Goal: Transaction & Acquisition: Purchase product/service

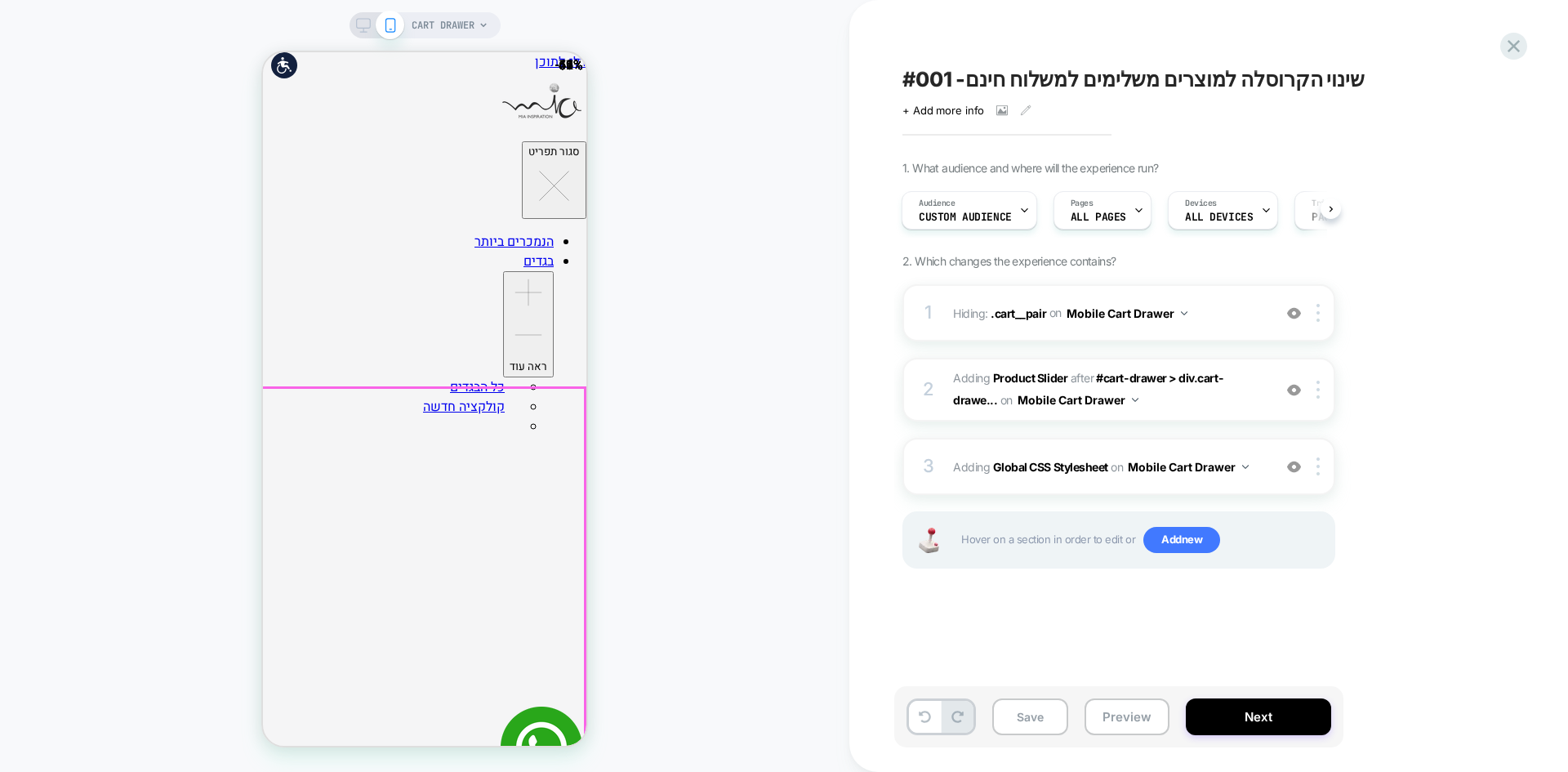
scroll to position [223, 0]
click at [1122, 720] on button "Preview" at bounding box center [1127, 717] width 85 height 37
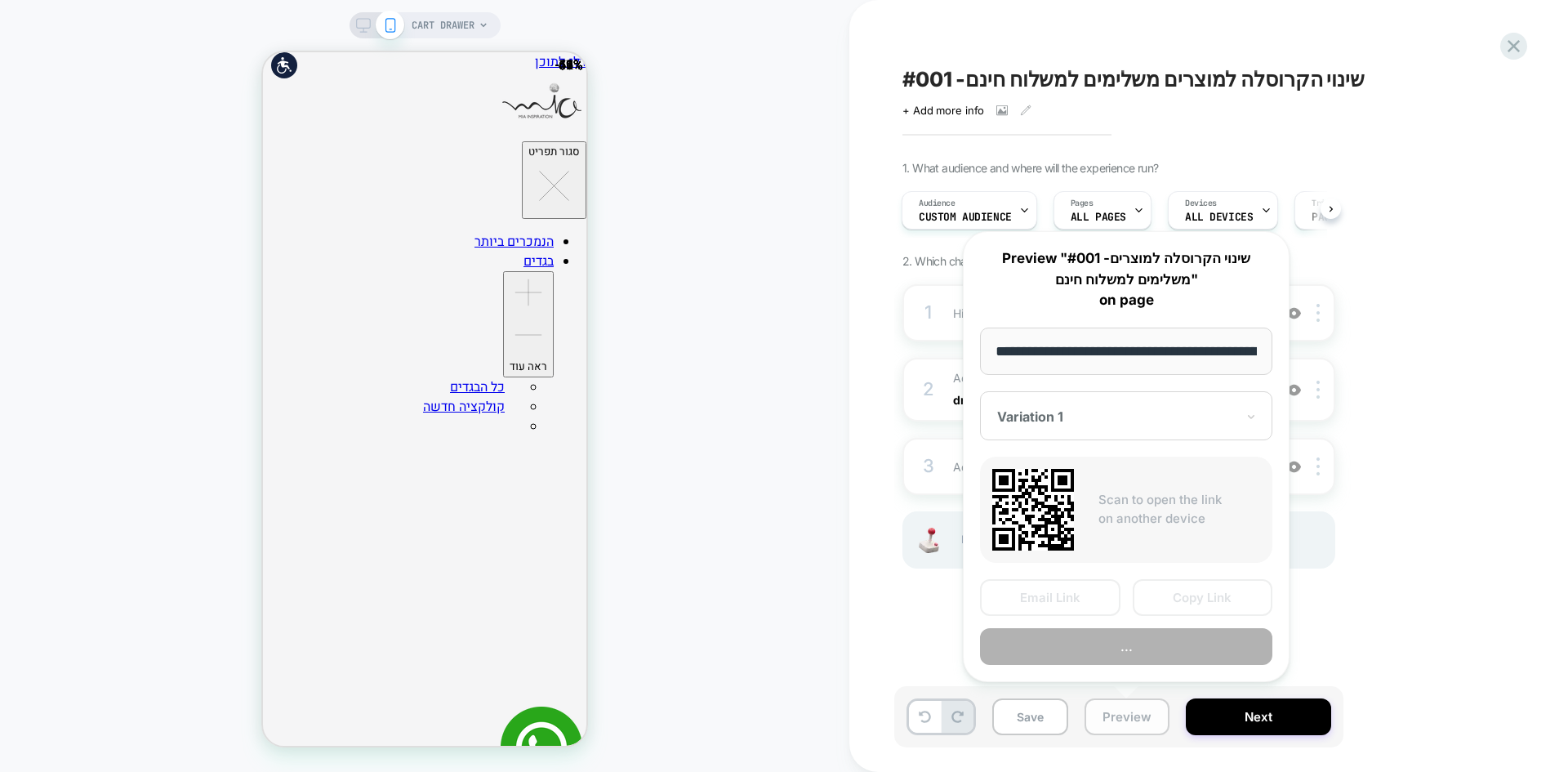
scroll to position [0, 209]
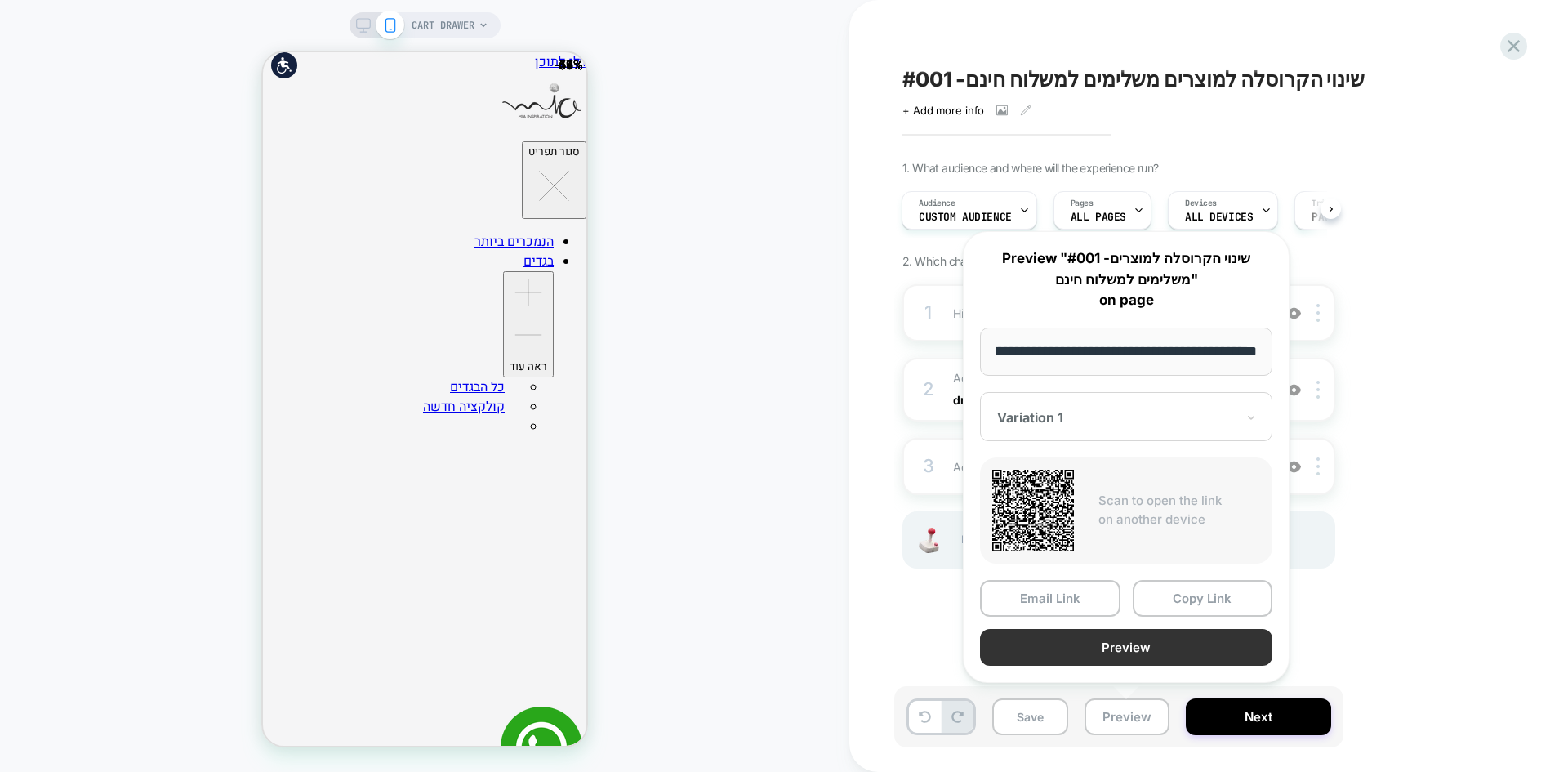
click at [1139, 643] on button "Preview" at bounding box center [1126, 648] width 292 height 37
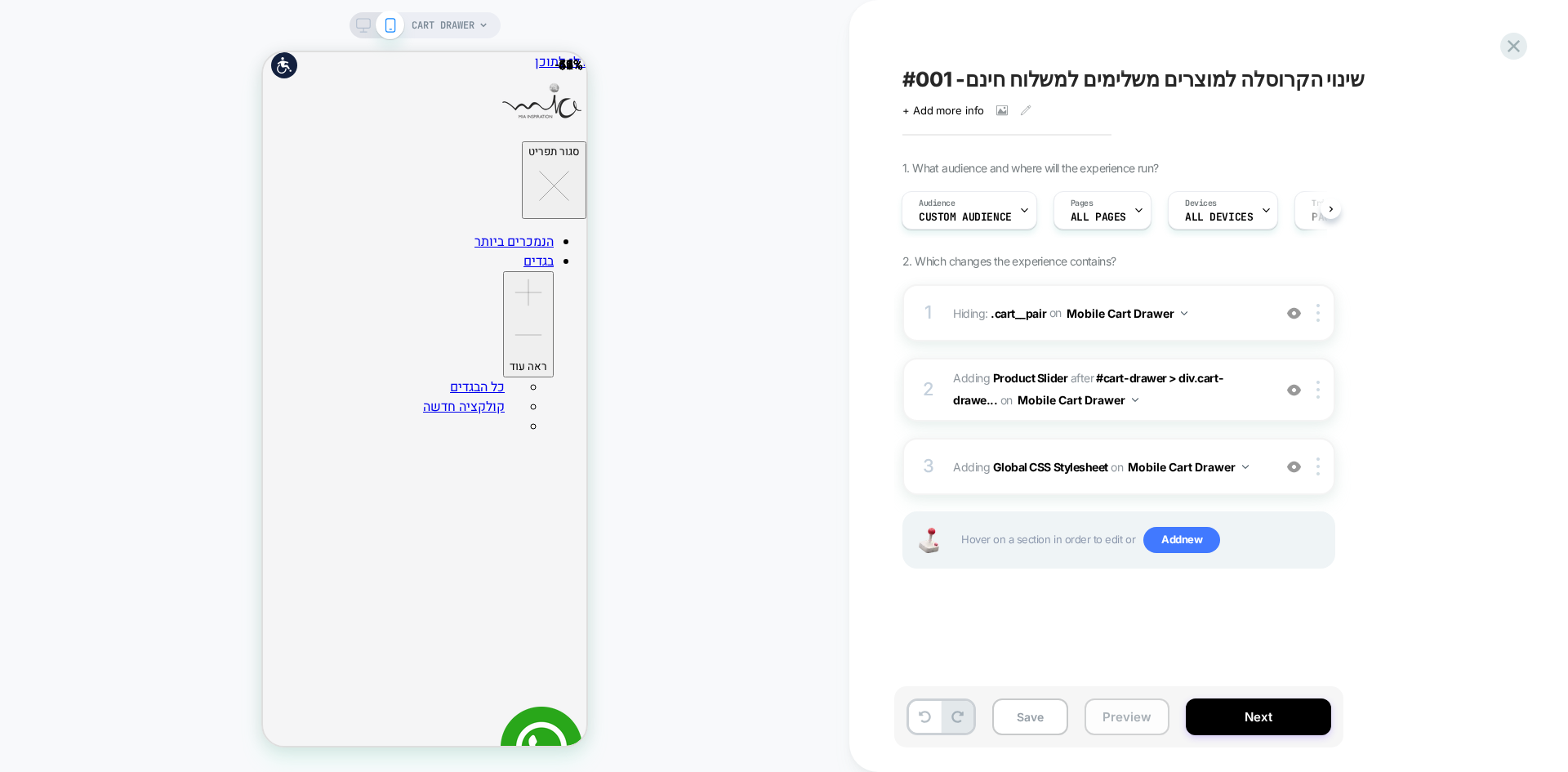
click at [1102, 714] on button "Preview" at bounding box center [1127, 717] width 85 height 37
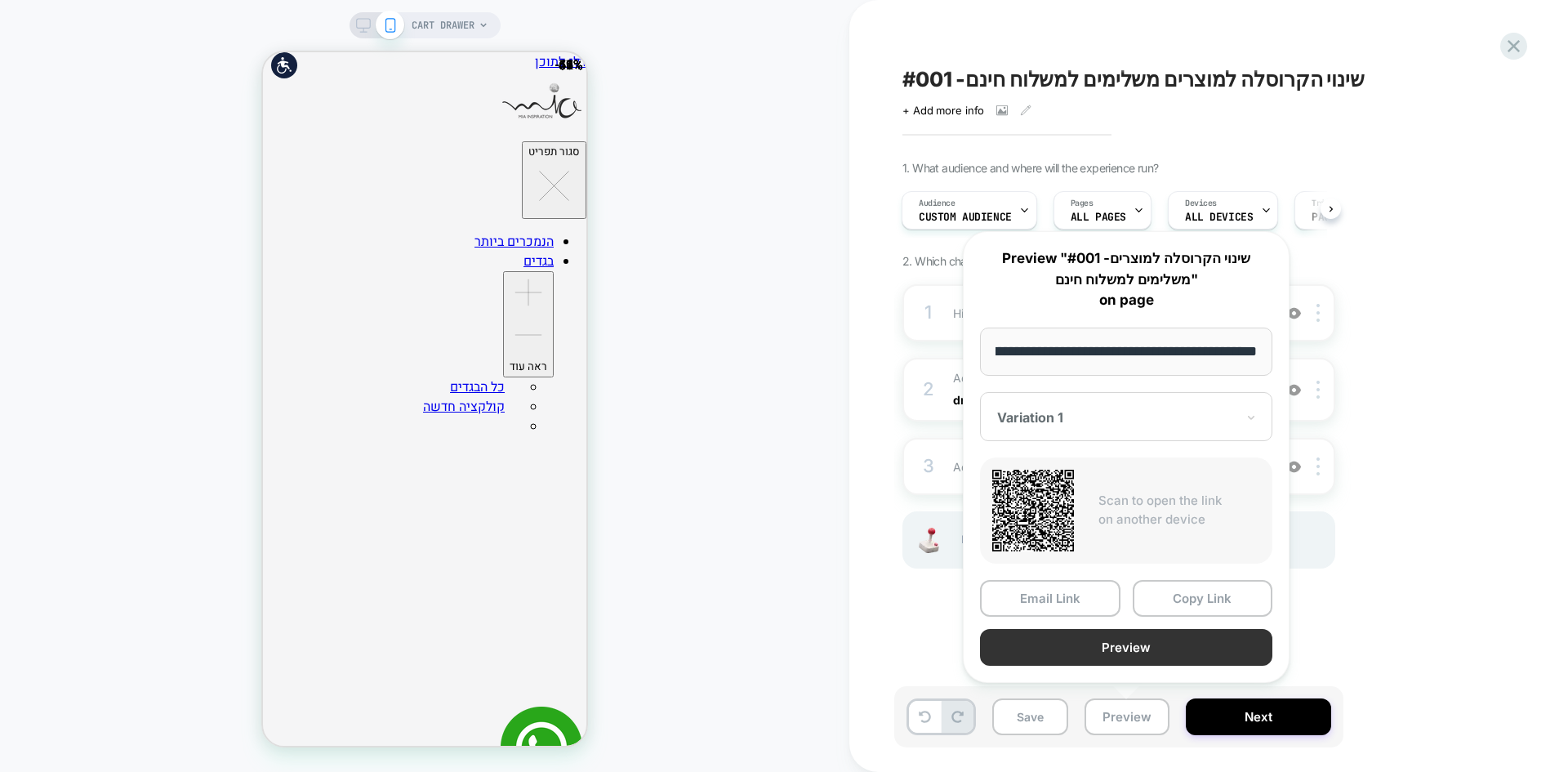
scroll to position [0, 0]
click at [1177, 651] on button "Preview" at bounding box center [1126, 648] width 292 height 37
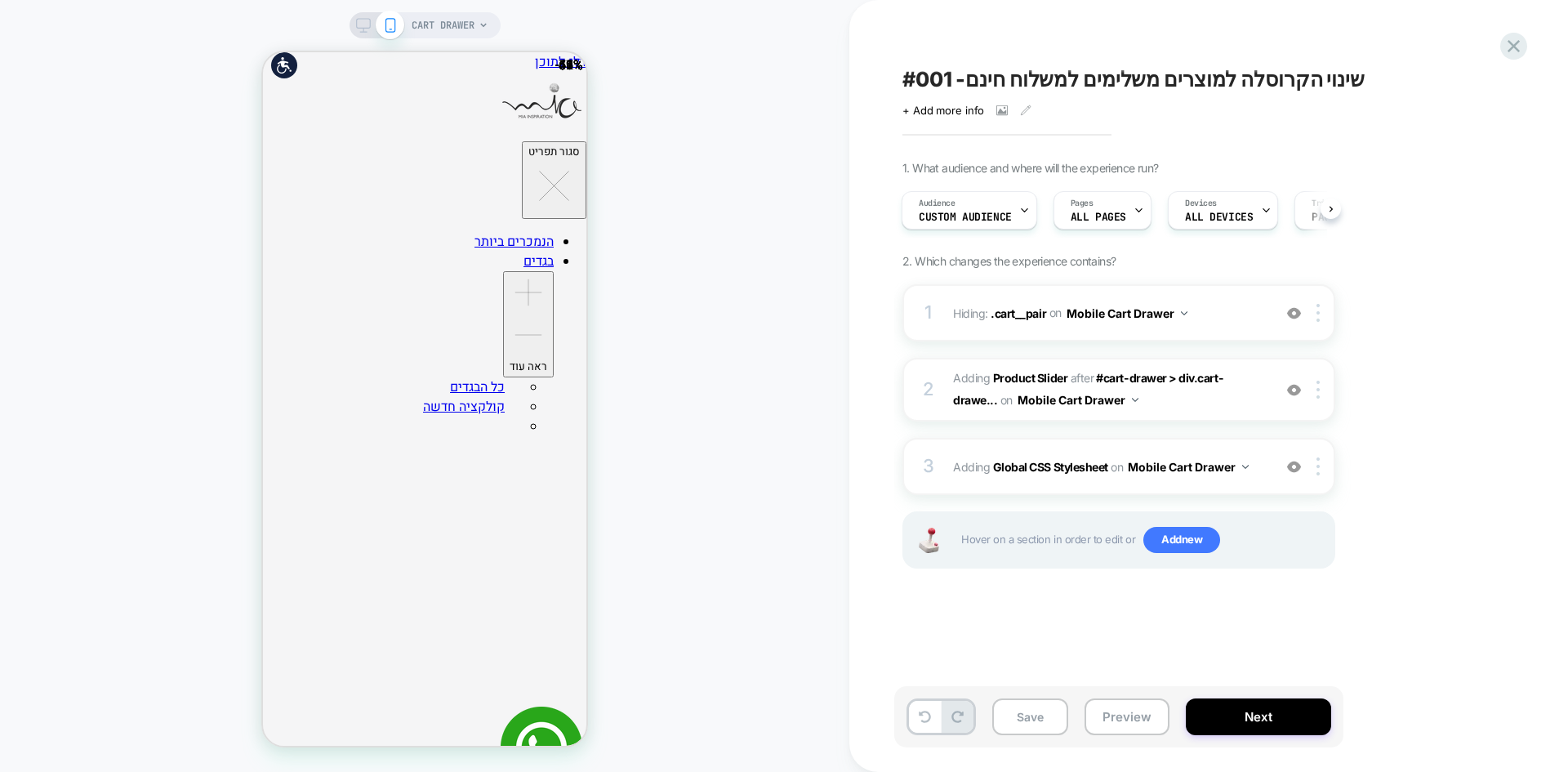
click at [971, 81] on span "#001 -שינוי הקרוסלה למוצרים משלימים למשלוח חינם" at bounding box center [1134, 79] width 462 height 25
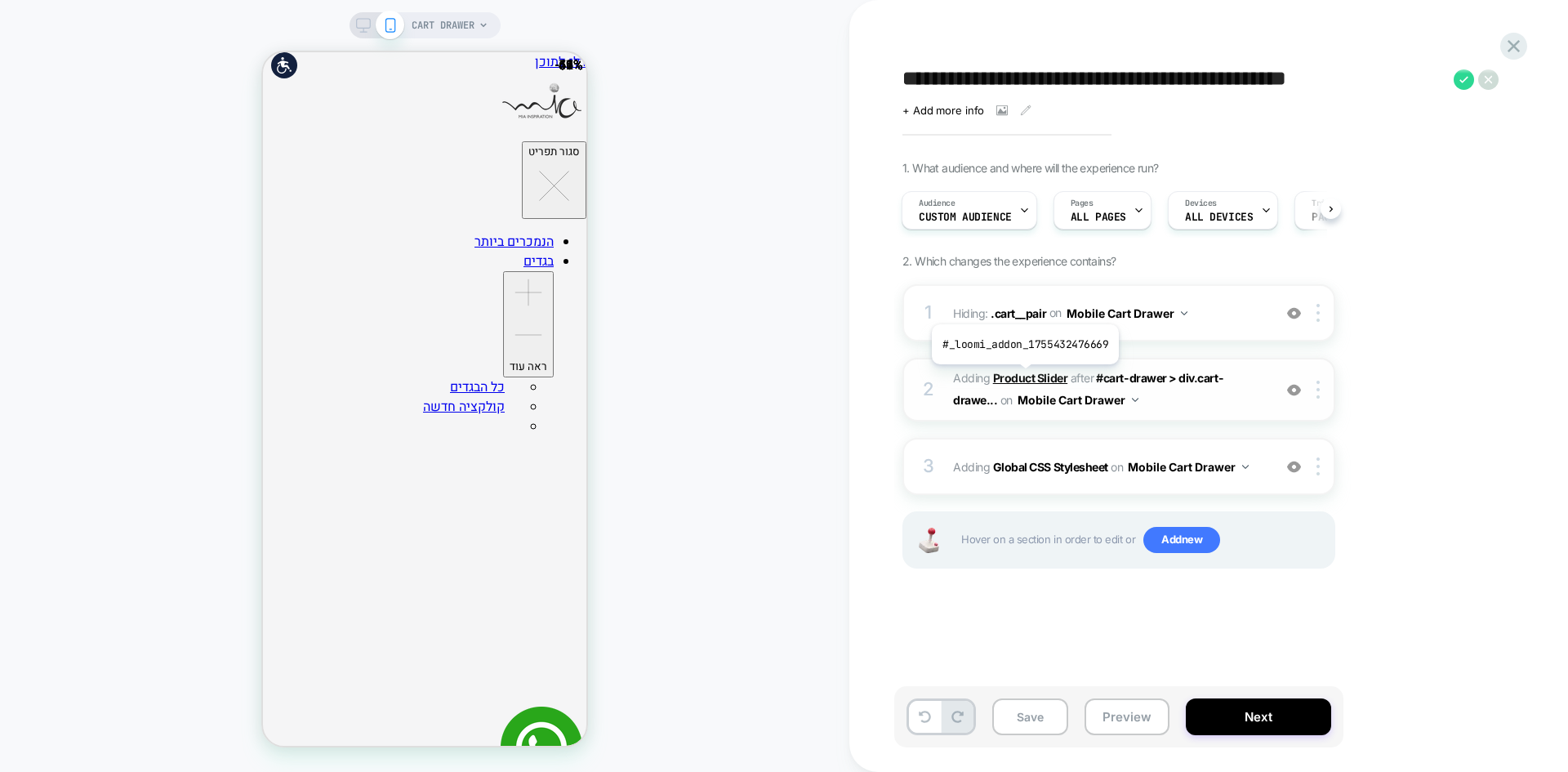
click at [1024, 379] on b "Product Slider" at bounding box center [1030, 377] width 74 height 14
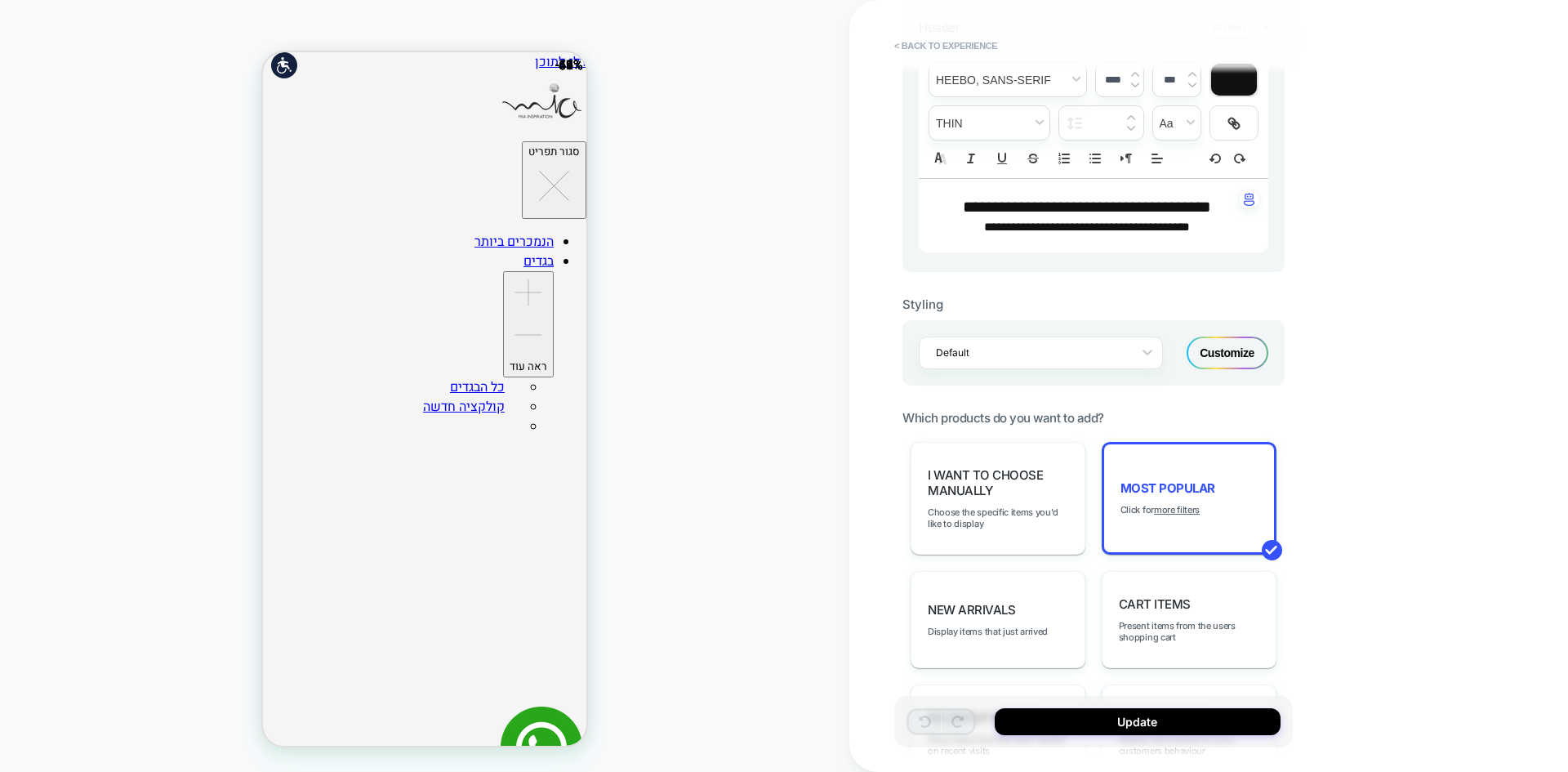
scroll to position [189, 0]
click at [1226, 354] on div "Customize" at bounding box center [1227, 352] width 81 height 32
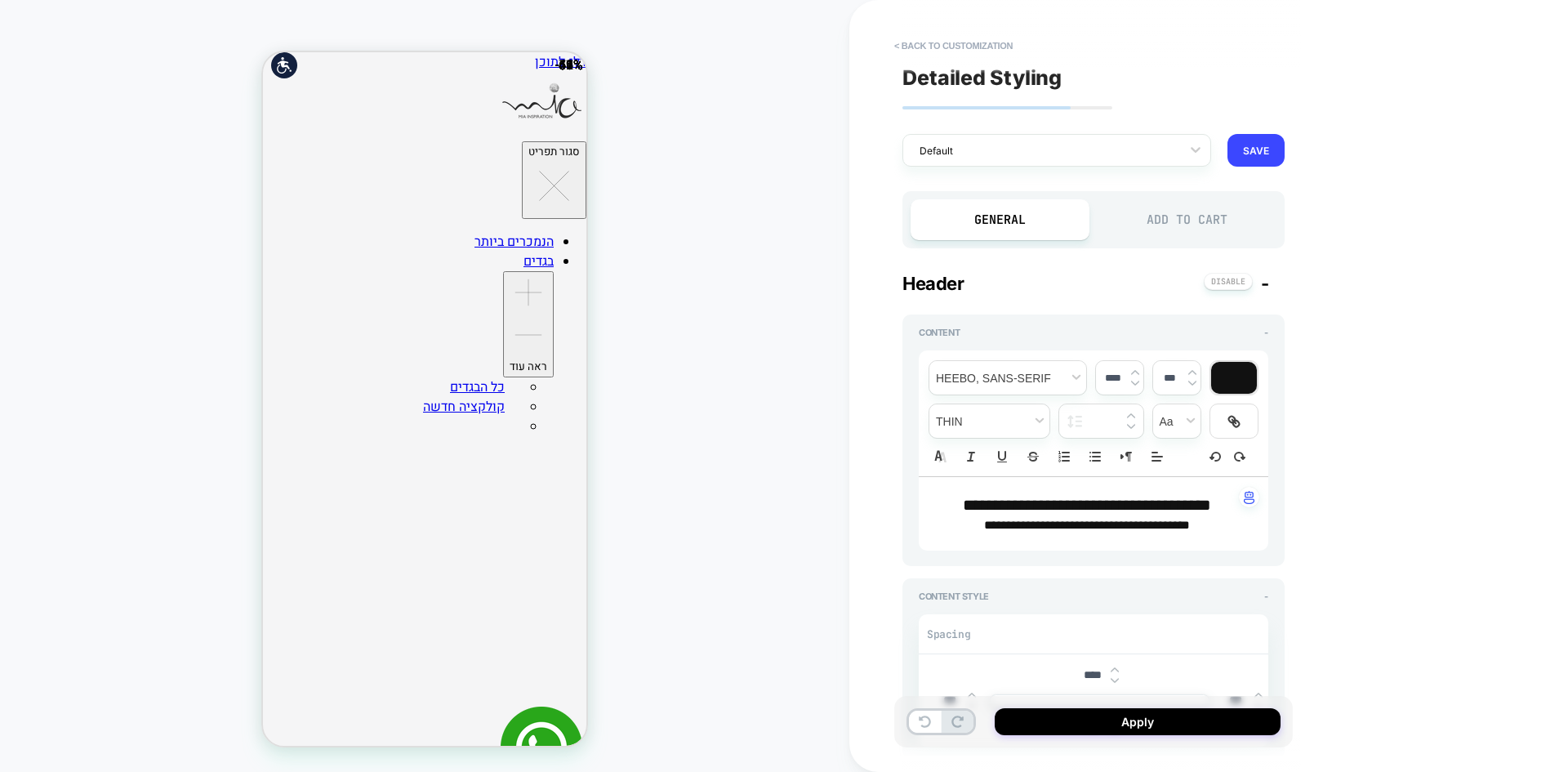
click at [1168, 236] on div "Add to Cart" at bounding box center [1187, 220] width 179 height 41
click at [1159, 224] on div "Add to Cart" at bounding box center [1187, 220] width 179 height 41
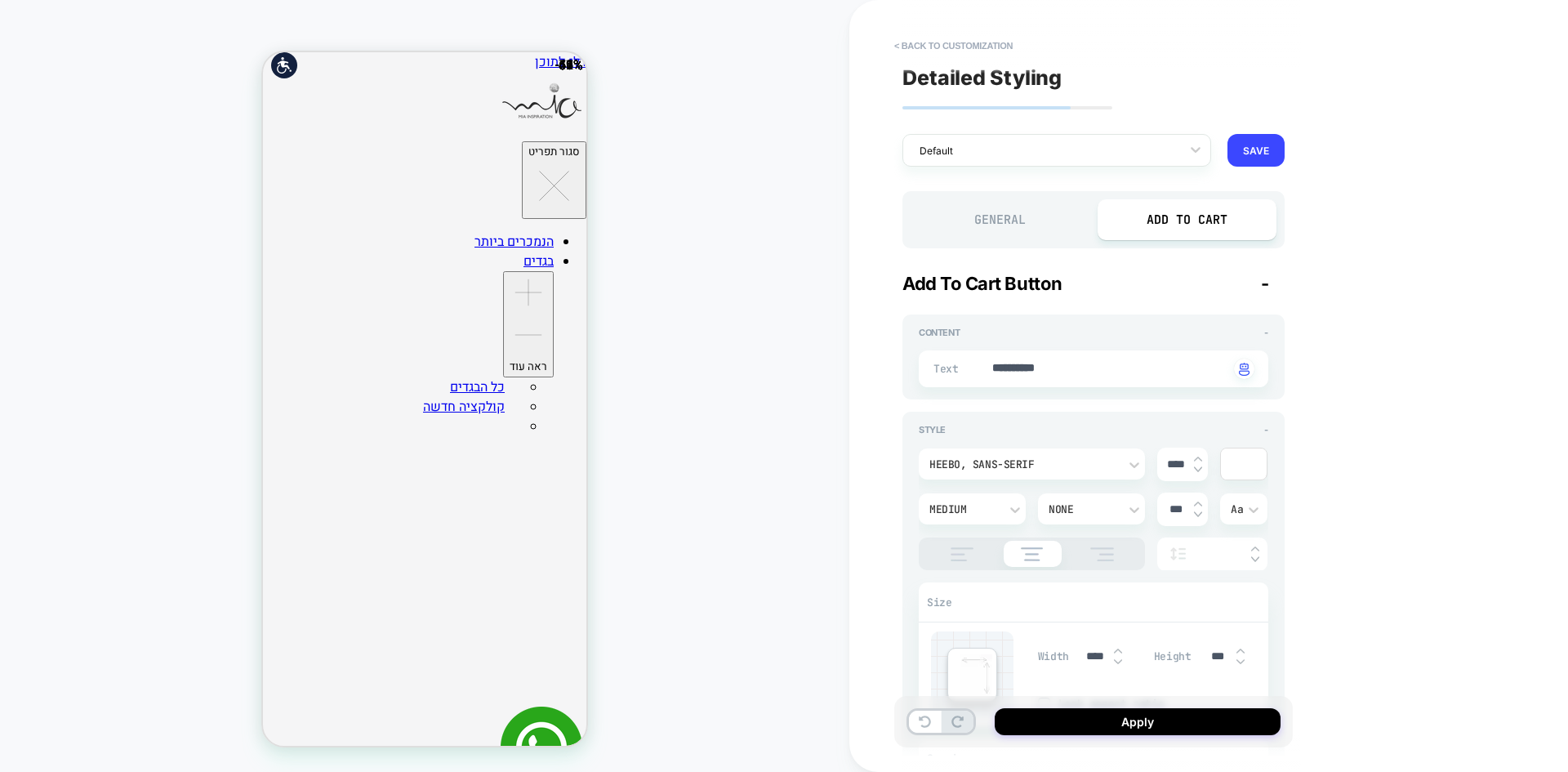
type textarea "*"
